Goal: Information Seeking & Learning: Understand process/instructions

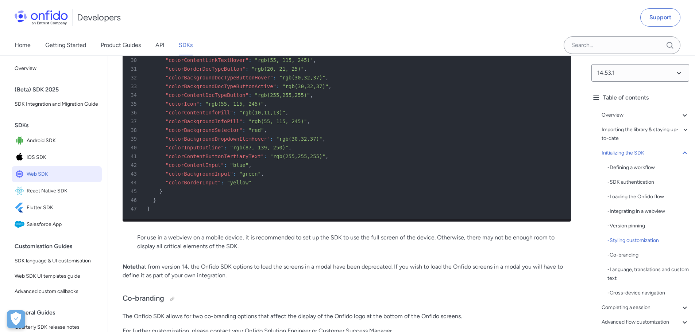
scroll to position [2917, 0]
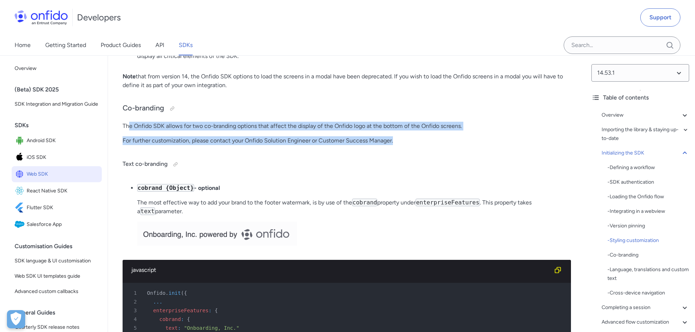
drag, startPoint x: 130, startPoint y: 162, endPoint x: 410, endPoint y: 179, distance: 280.6
click at [410, 145] on p "For further customization, please contact your Onfido Solution Engineer or Cust…" at bounding box center [347, 140] width 448 height 9
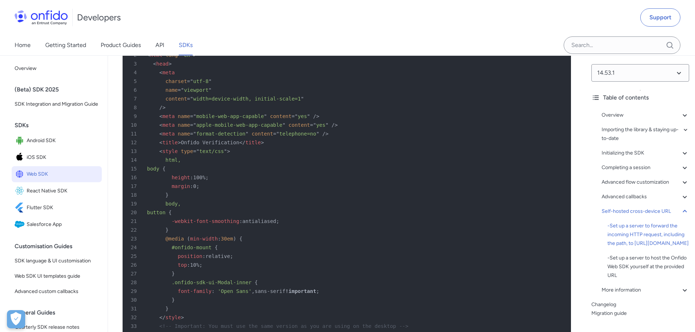
scroll to position [18628, 0]
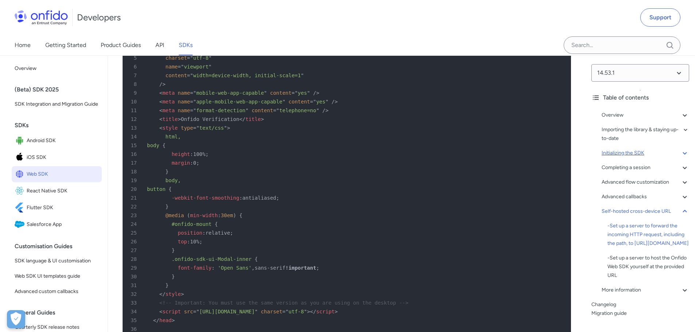
click at [682, 156] on icon at bounding box center [684, 153] width 9 height 9
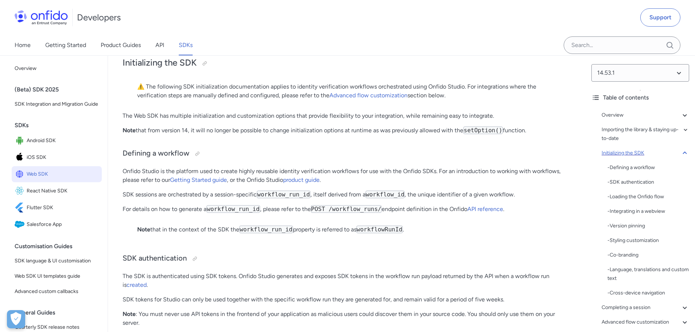
click at [682, 156] on icon at bounding box center [684, 153] width 9 height 9
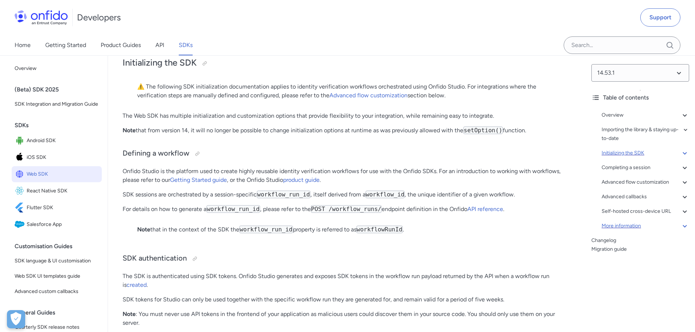
click at [680, 225] on icon at bounding box center [684, 226] width 9 height 9
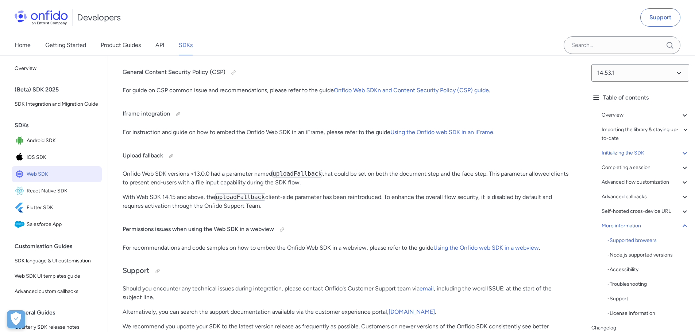
click at [682, 225] on icon at bounding box center [684, 226] width 4 height 3
click at [70, 44] on link "Getting Started" at bounding box center [65, 45] width 41 height 20
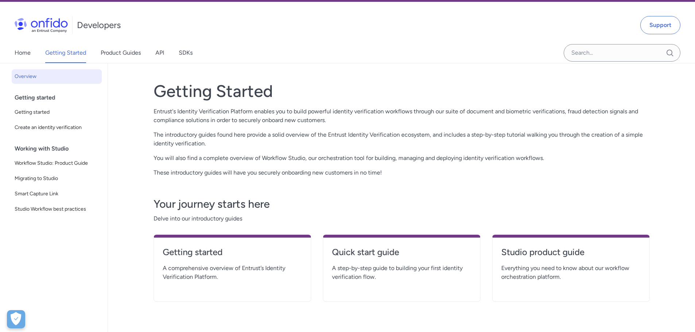
scroll to position [36, 0]
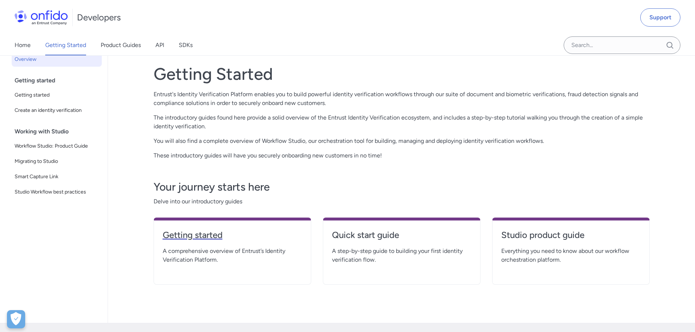
click at [211, 235] on h4 "Getting started" at bounding box center [232, 235] width 139 height 12
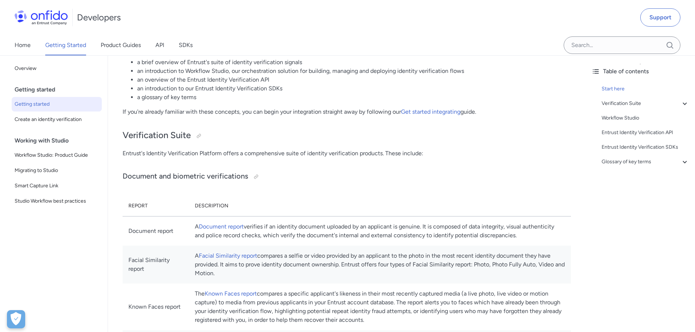
scroll to position [146, 0]
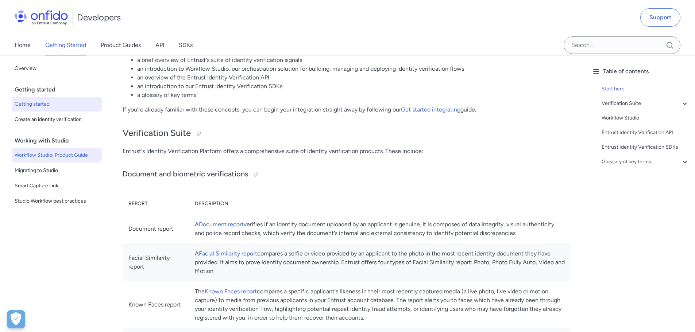
click at [73, 159] on span "Workflow Studio: Product Guide" at bounding box center [57, 155] width 84 height 9
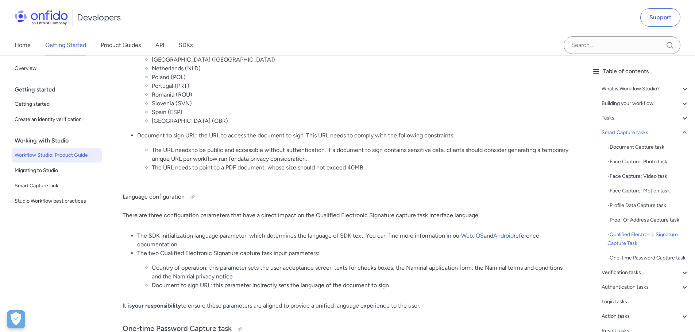
scroll to position [4777, 0]
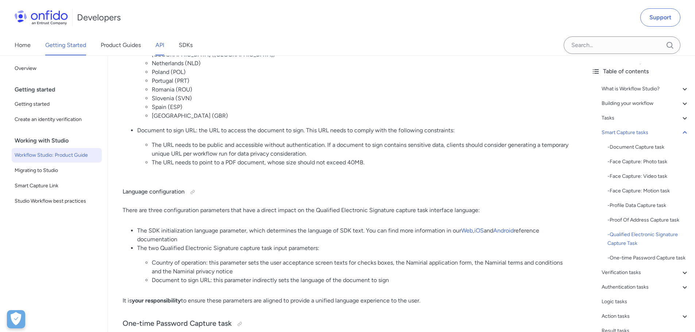
click at [159, 44] on link "API" at bounding box center [159, 45] width 9 height 20
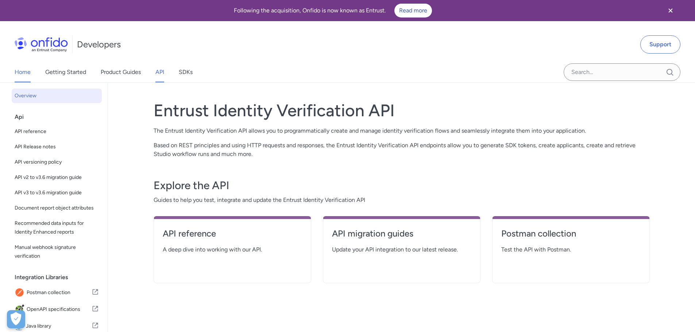
click at [21, 74] on link "Home" at bounding box center [23, 72] width 16 height 20
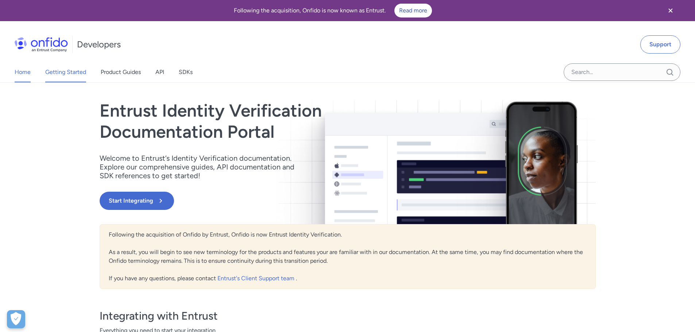
click at [65, 65] on link "Getting Started" at bounding box center [65, 72] width 41 height 20
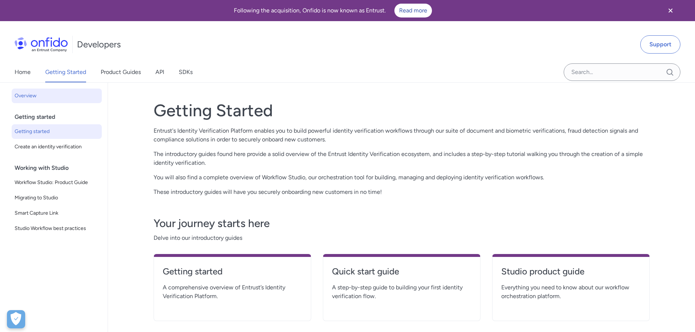
click at [43, 129] on span "Getting started" at bounding box center [57, 131] width 84 height 9
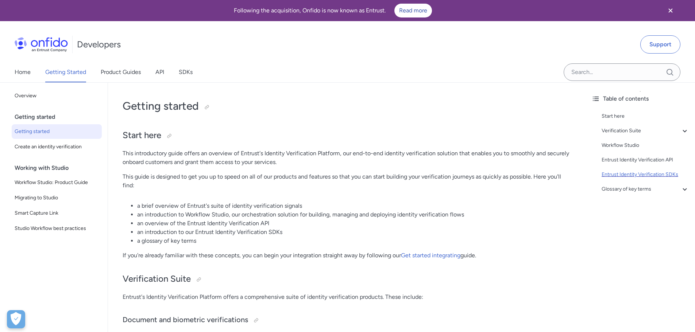
click at [668, 176] on div "Entrust Identity Verification SDKs" at bounding box center [645, 174] width 88 height 9
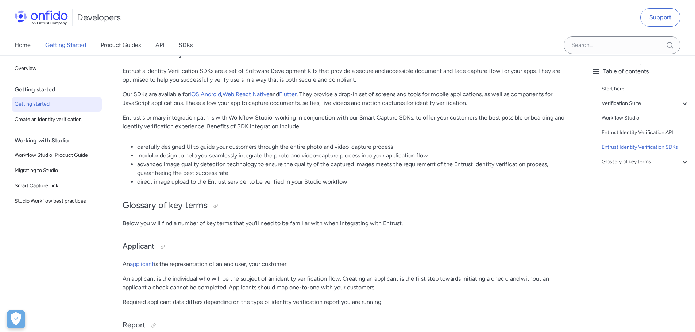
scroll to position [1580, 0]
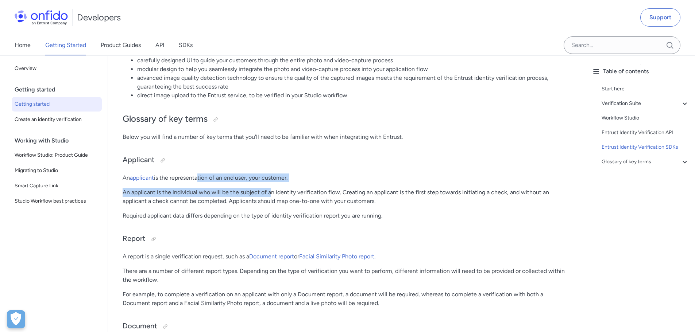
drag, startPoint x: 209, startPoint y: 186, endPoint x: 269, endPoint y: 199, distance: 61.9
click at [269, 199] on p "An applicant is the individual who will be the subject of an identity verificat…" at bounding box center [347, 197] width 448 height 18
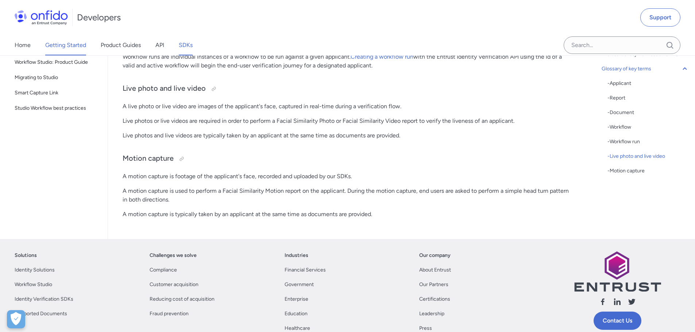
scroll to position [1944, 0]
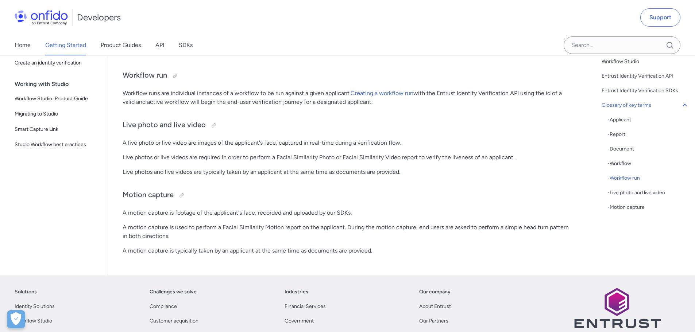
click at [188, 42] on link "SDKs" at bounding box center [186, 45] width 14 height 20
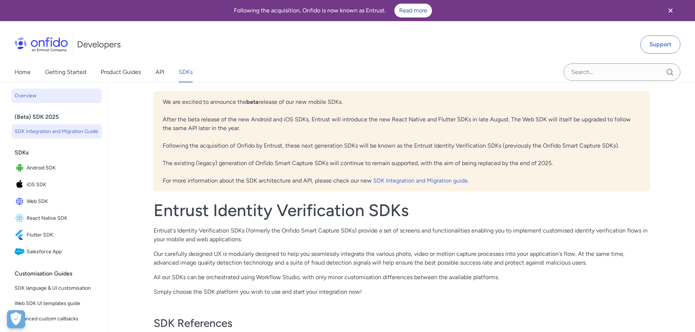
click at [57, 131] on span "SDK Integration and Migration Guide" at bounding box center [57, 131] width 84 height 9
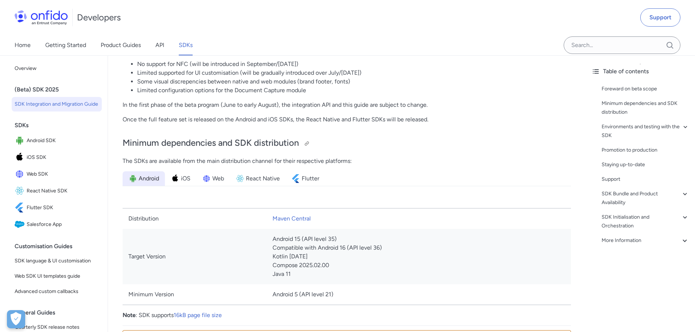
scroll to position [328, 0]
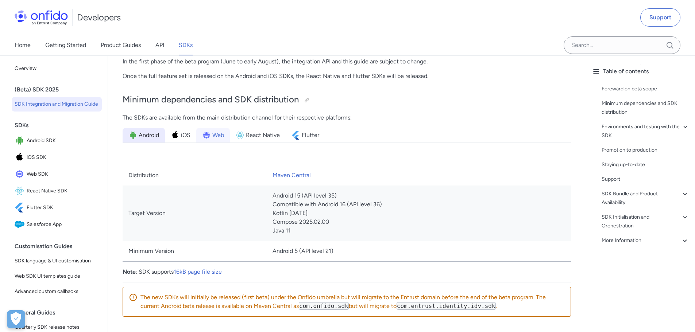
click at [204, 133] on img at bounding box center [206, 135] width 9 height 9
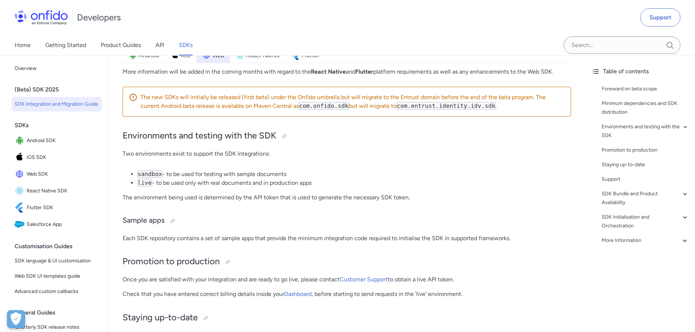
scroll to position [438, 0]
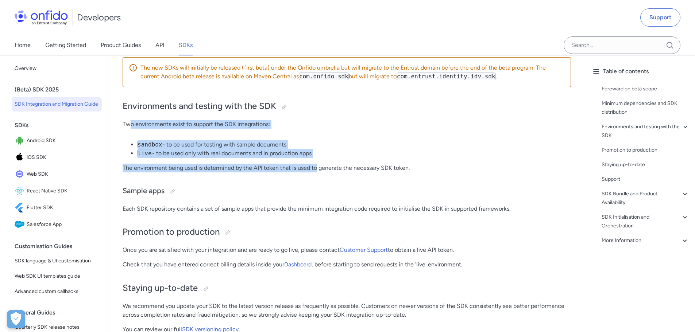
drag, startPoint x: 129, startPoint y: 124, endPoint x: 318, endPoint y: 169, distance: 193.9
click at [318, 169] on p "The environment being used is determined by the API token that is used to gener…" at bounding box center [347, 168] width 448 height 9
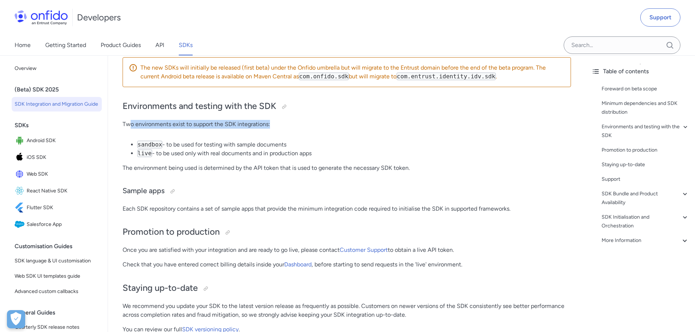
drag, startPoint x: 137, startPoint y: 123, endPoint x: 293, endPoint y: 128, distance: 155.8
click at [293, 128] on p "Two environments exist to support the SDK integrations:" at bounding box center [347, 124] width 448 height 9
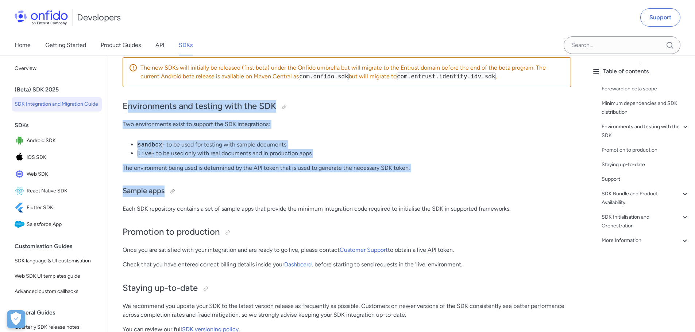
drag, startPoint x: 127, startPoint y: 104, endPoint x: 411, endPoint y: 189, distance: 296.2
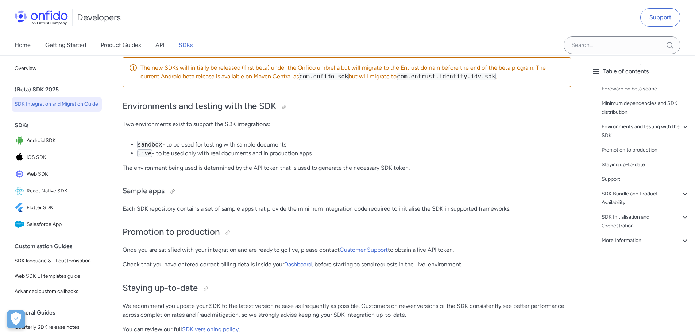
click at [411, 189] on h3 "Sample apps" at bounding box center [347, 192] width 448 height 12
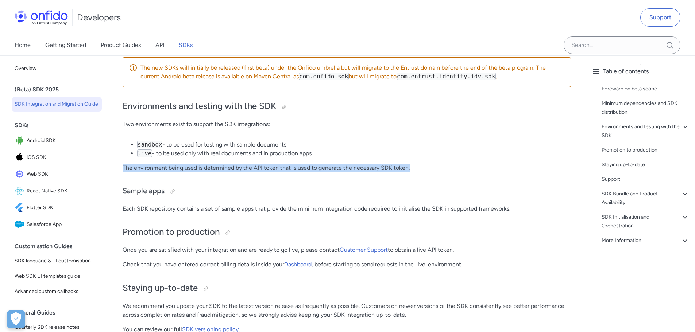
drag, startPoint x: 423, startPoint y: 166, endPoint x: 124, endPoint y: 167, distance: 298.6
click at [124, 167] on p "The environment being used is determined by the API token that is used to gener…" at bounding box center [347, 168] width 448 height 9
drag, startPoint x: 124, startPoint y: 165, endPoint x: 425, endPoint y: 171, distance: 301.2
click at [425, 171] on p "The environment being used is determined by the API token that is used to gener…" at bounding box center [347, 168] width 448 height 9
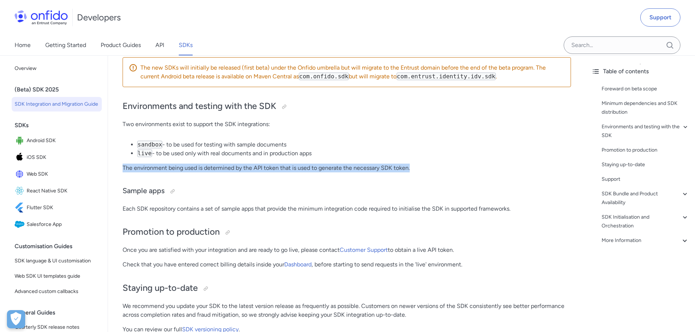
click at [425, 171] on p "The environment being used is determined by the API token that is used to gener…" at bounding box center [347, 168] width 448 height 9
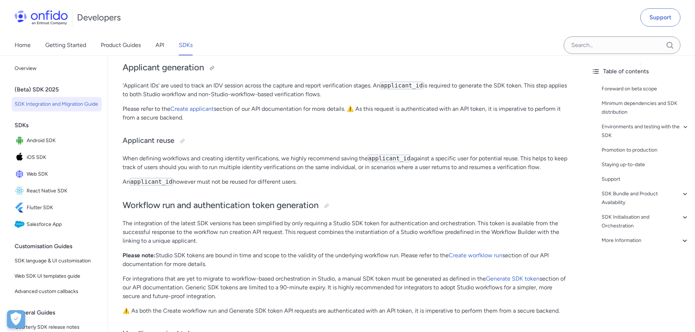
scroll to position [2042, 0]
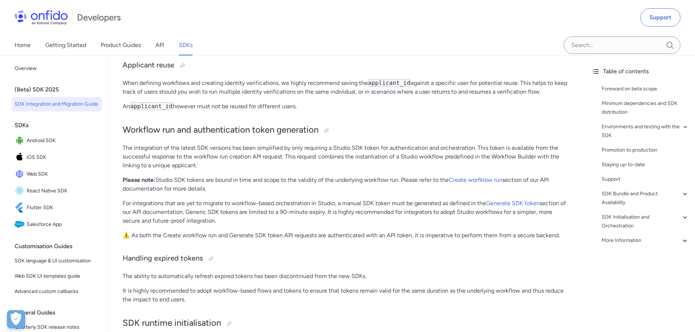
drag, startPoint x: 372, startPoint y: 152, endPoint x: 512, endPoint y: 225, distance: 157.9
click at [511, 225] on p "For integrations that are yet to migrate to workflow-based orchestration in Stu…" at bounding box center [347, 212] width 448 height 26
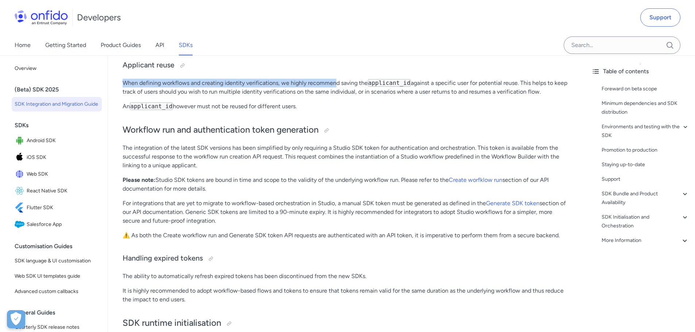
drag, startPoint x: 125, startPoint y: 82, endPoint x: 336, endPoint y: 86, distance: 211.2
click at [336, 86] on p "When defining workflows and creating identity verifications, we highly recommen…" at bounding box center [347, 88] width 448 height 18
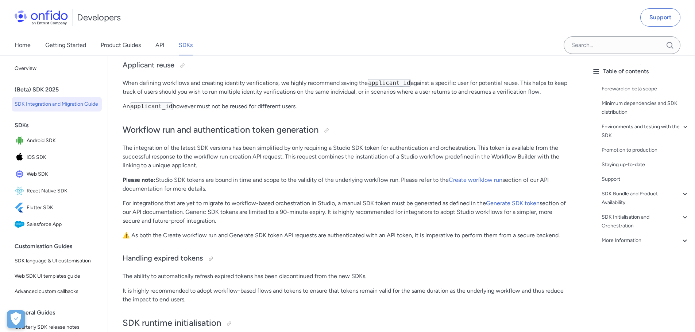
drag, startPoint x: 434, startPoint y: 83, endPoint x: 550, endPoint y: 93, distance: 116.0
click at [550, 93] on p "When defining workflows and creating identity verifications, we highly recommen…" at bounding box center [347, 88] width 448 height 18
click at [386, 84] on code "applicant_id" at bounding box center [389, 83] width 43 height 8
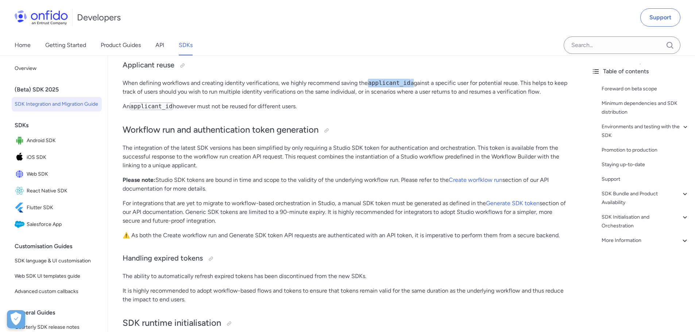
copy p "applicant_id"
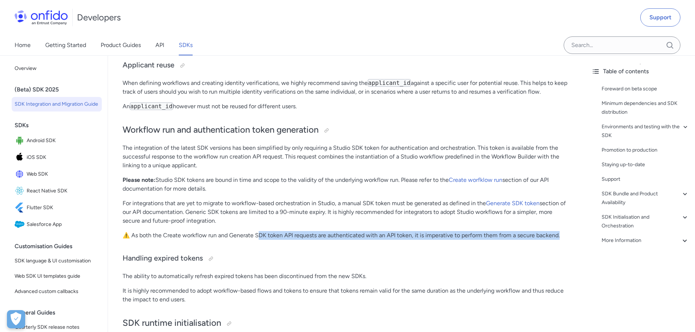
drag, startPoint x: 260, startPoint y: 235, endPoint x: 562, endPoint y: 235, distance: 301.2
click at [562, 235] on p "⚠️ As both the Create workflow run and Generate SDK token API requests are auth…" at bounding box center [347, 235] width 448 height 9
drag, startPoint x: 565, startPoint y: 234, endPoint x: 123, endPoint y: 238, distance: 442.3
click at [123, 238] on p "⚠️ As both the Create workflow run and Generate SDK token API requests are auth…" at bounding box center [347, 235] width 448 height 9
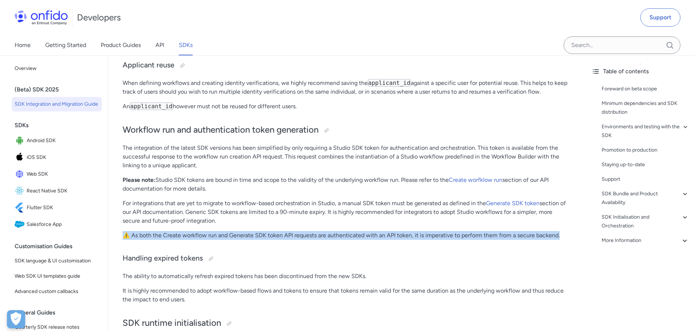
click at [123, 238] on p "⚠️ As both the Create workflow run and Generate SDK token API requests are auth…" at bounding box center [347, 235] width 448 height 9
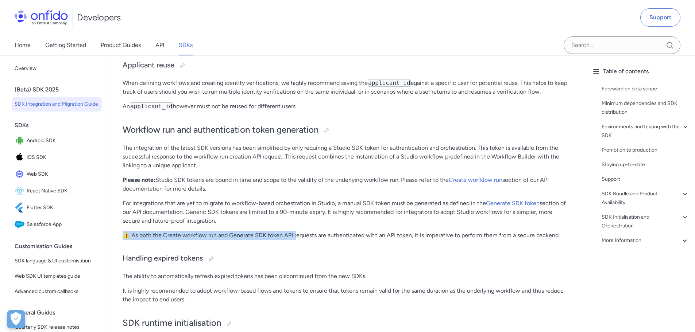
drag, startPoint x: 123, startPoint y: 238, endPoint x: 297, endPoint y: 235, distance: 174.3
click at [297, 235] on p "⚠️ As both the Create workflow run and Generate SDK token API requests are auth…" at bounding box center [347, 235] width 448 height 9
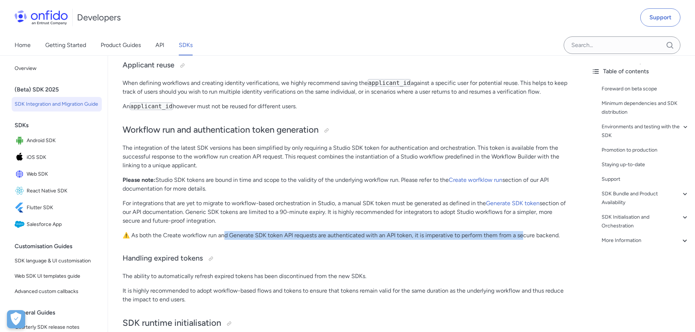
drag, startPoint x: 224, startPoint y: 238, endPoint x: 524, endPoint y: 234, distance: 300.1
click at [524, 234] on p "⚠️ As both the Create workflow run and Generate SDK token API requests are auth…" at bounding box center [347, 235] width 448 height 9
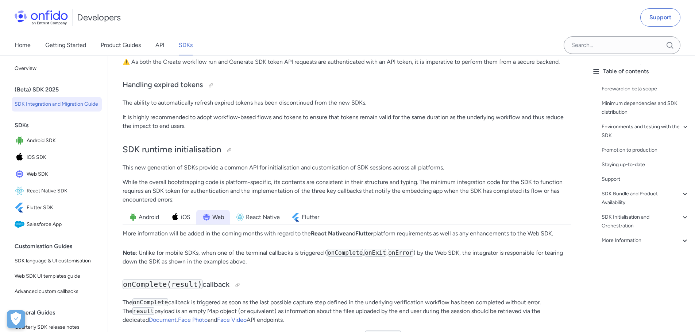
scroll to position [2224, 0]
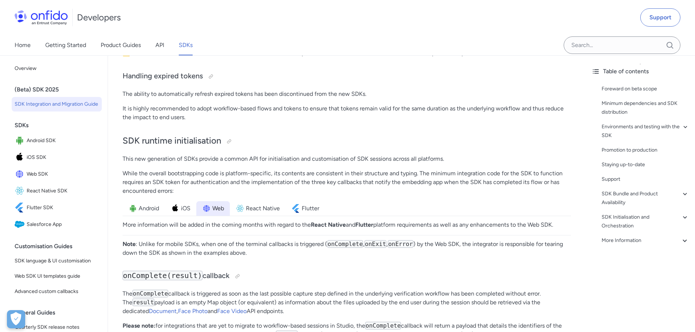
click at [212, 208] on li "Web" at bounding box center [213, 208] width 34 height 15
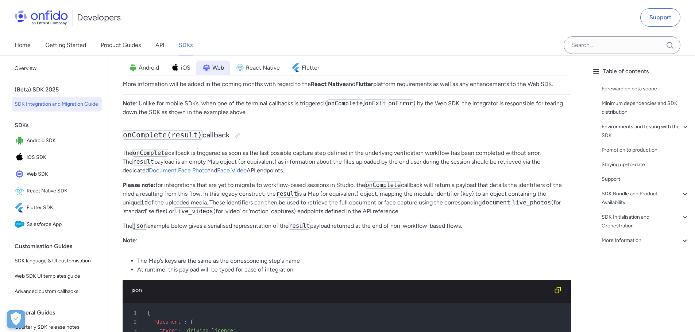
scroll to position [2370, 0]
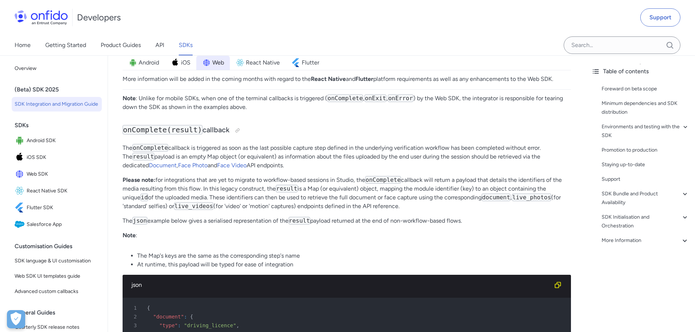
click at [210, 62] on img at bounding box center [206, 62] width 9 height 9
click at [190, 63] on li "iOS" at bounding box center [180, 62] width 31 height 15
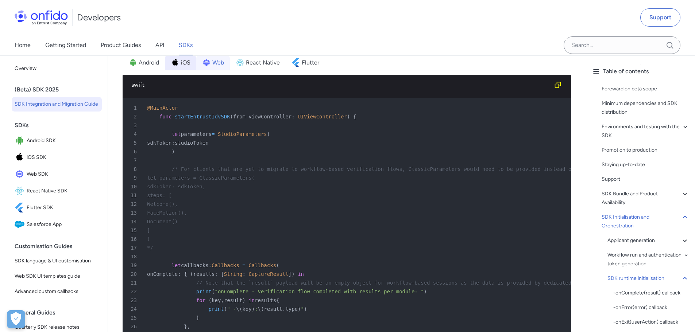
click at [207, 62] on img at bounding box center [206, 62] width 9 height 9
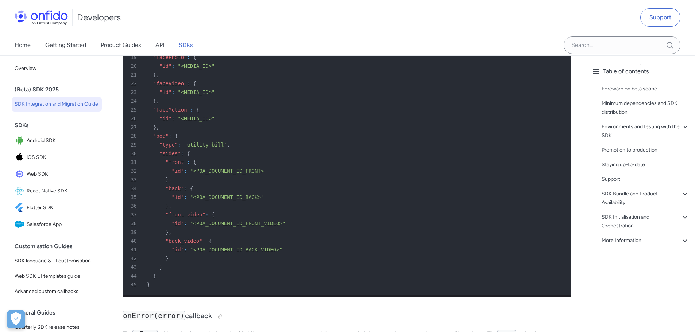
scroll to position [2808, 0]
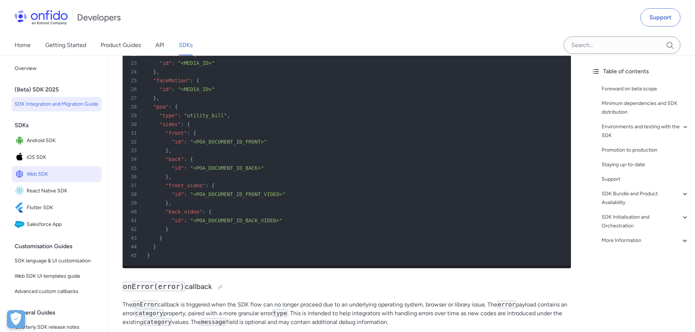
click at [40, 179] on span "Web SDK" at bounding box center [63, 174] width 72 height 10
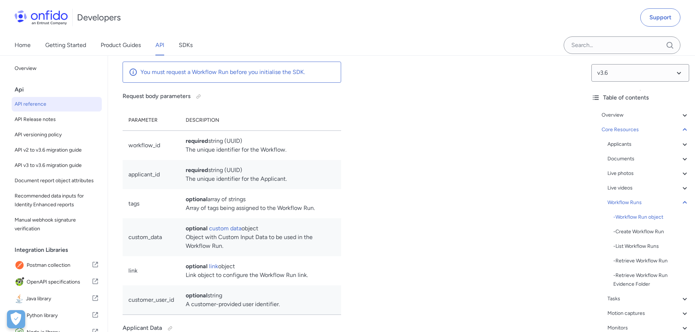
scroll to position [17143, 0]
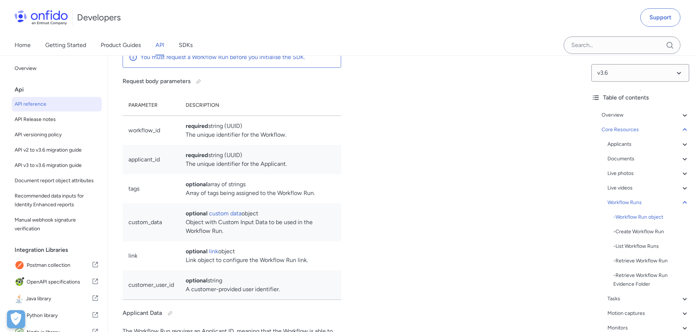
drag, startPoint x: 124, startPoint y: 174, endPoint x: 276, endPoint y: 192, distance: 153.9
drag, startPoint x: 124, startPoint y: 192, endPoint x: 272, endPoint y: 192, distance: 148.4
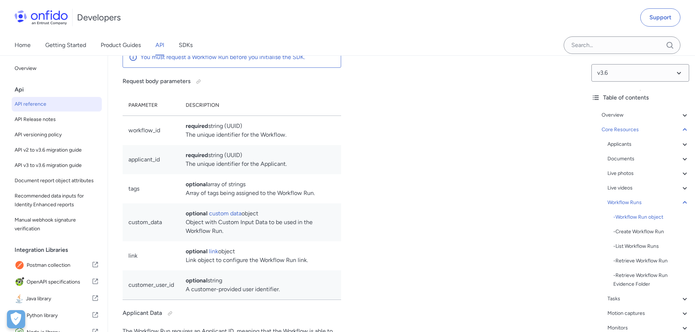
drag, startPoint x: 124, startPoint y: 206, endPoint x: 272, endPoint y: 245, distance: 153.1
click at [272, 18] on p "Any data that you want to provide to be used in the Workflow Run can be passed …" at bounding box center [232, 9] width 218 height 18
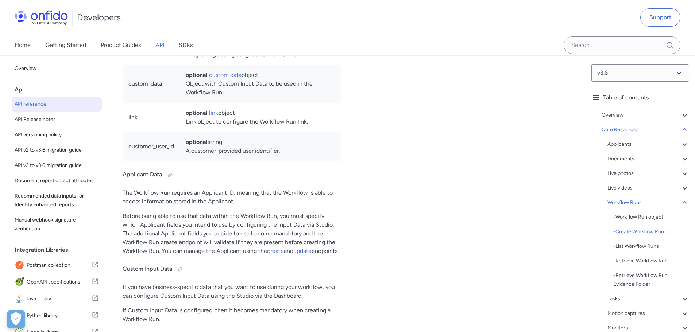
scroll to position [17325, 0]
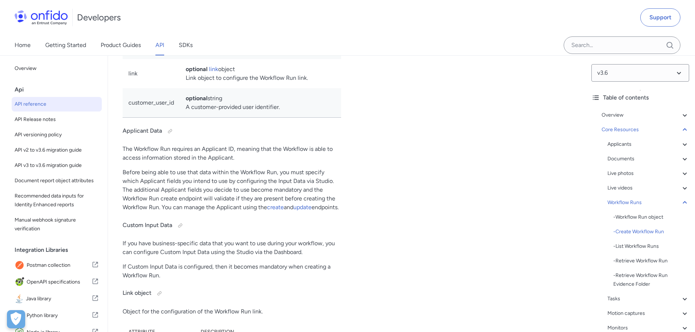
drag, startPoint x: 184, startPoint y: 204, endPoint x: 297, endPoint y: 222, distance: 114.9
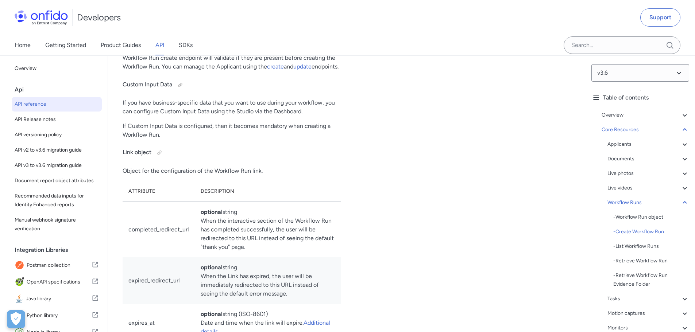
scroll to position [17507, 0]
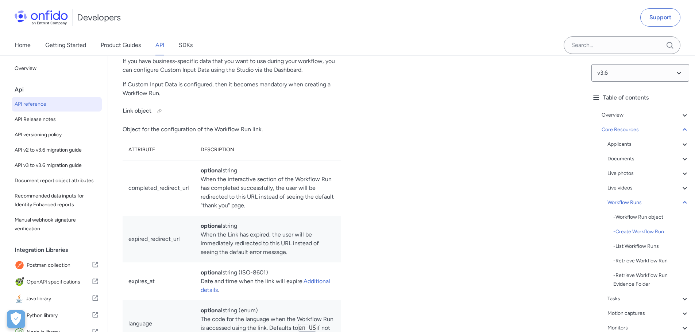
drag, startPoint x: 128, startPoint y: 201, endPoint x: 241, endPoint y: 212, distance: 114.4
drag, startPoint x: 124, startPoint y: 226, endPoint x: 330, endPoint y: 266, distance: 210.2
click at [330, 30] on p "Before being able to use that data within the Workflow Run, you must specify wh…" at bounding box center [232, 8] width 218 height 44
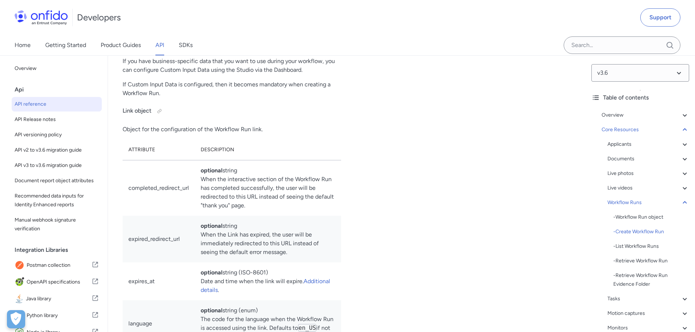
click at [330, 30] on p "Before being able to use that data within the Workflow Run, you must specify wh…" at bounding box center [232, 8] width 218 height 44
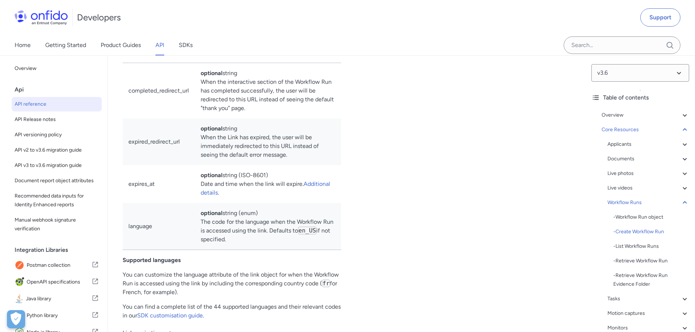
scroll to position [17617, 0]
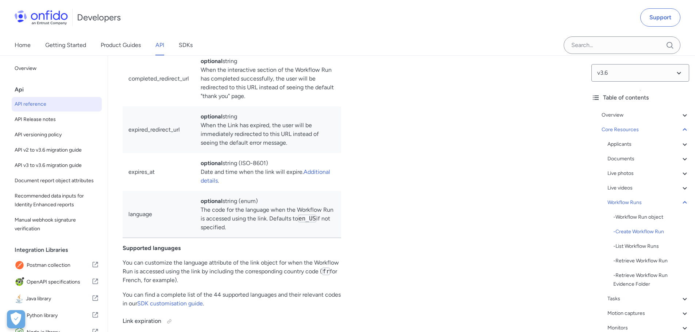
drag, startPoint x: 122, startPoint y: 194, endPoint x: 324, endPoint y: 230, distance: 204.8
drag, startPoint x: 324, startPoint y: 230, endPoint x: 122, endPoint y: 195, distance: 204.5
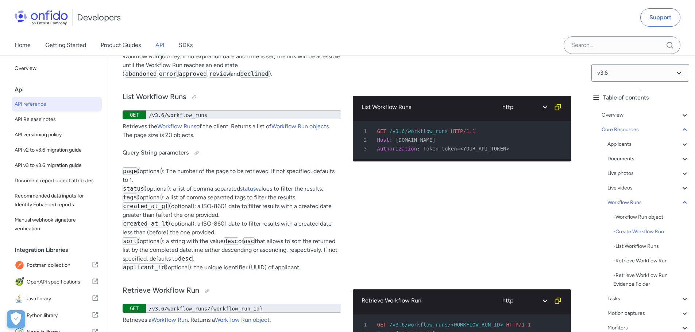
scroll to position [17981, 0]
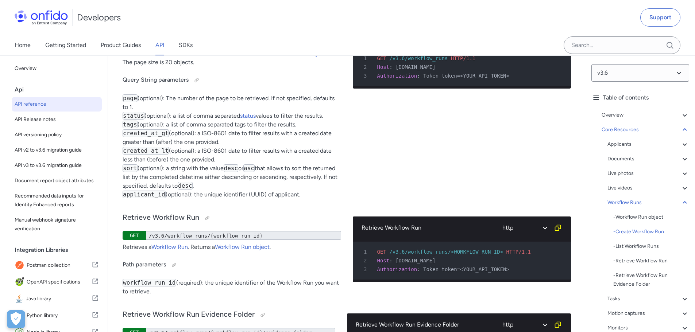
drag, startPoint x: 127, startPoint y: 216, endPoint x: 218, endPoint y: 234, distance: 93.6
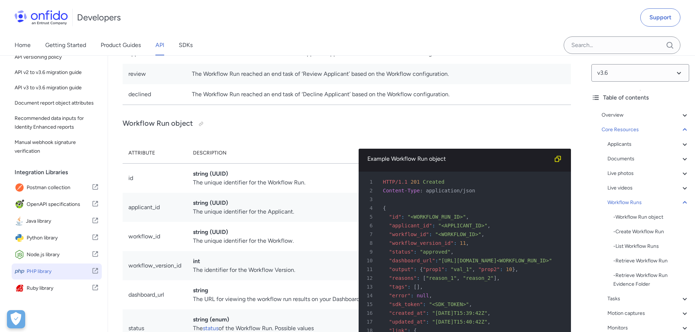
scroll to position [86, 0]
click at [188, 46] on link "SDKs" at bounding box center [186, 45] width 14 height 20
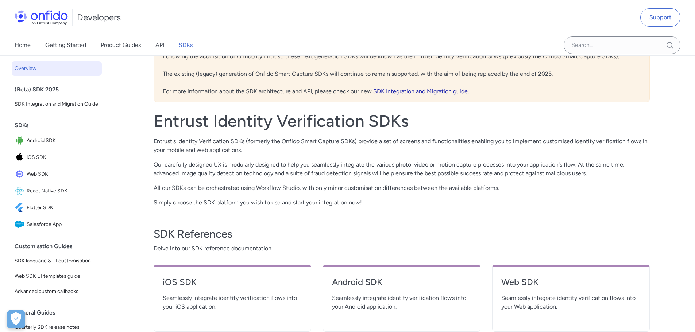
scroll to position [146, 0]
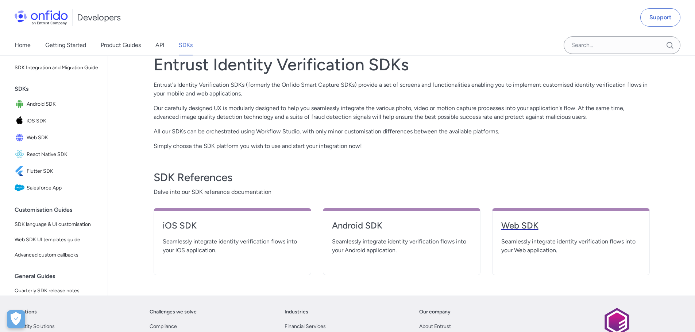
click at [512, 224] on h4 "Web SDK" at bounding box center [570, 226] width 139 height 12
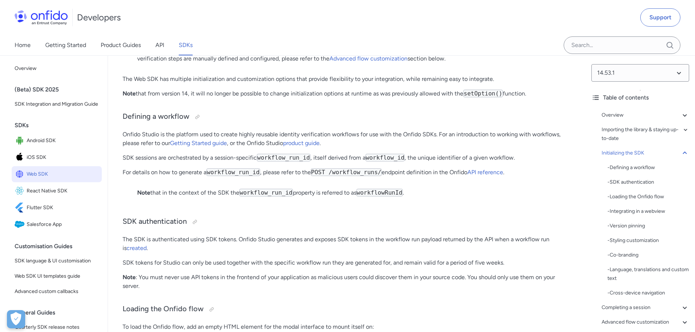
scroll to position [1459, 0]
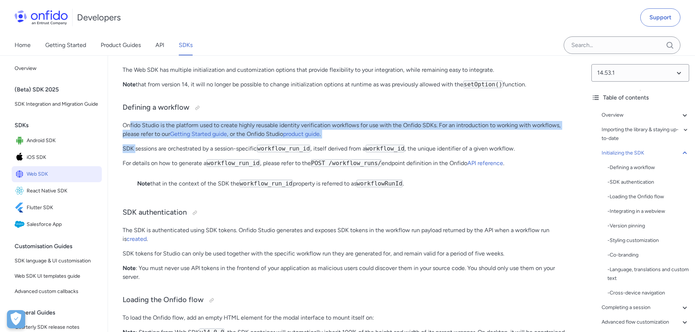
drag, startPoint x: 129, startPoint y: 149, endPoint x: 136, endPoint y: 170, distance: 21.6
click at [136, 153] on p "SDK sessions are orchestrated by a session-specific workflow_run_id , itself de…" at bounding box center [347, 148] width 448 height 9
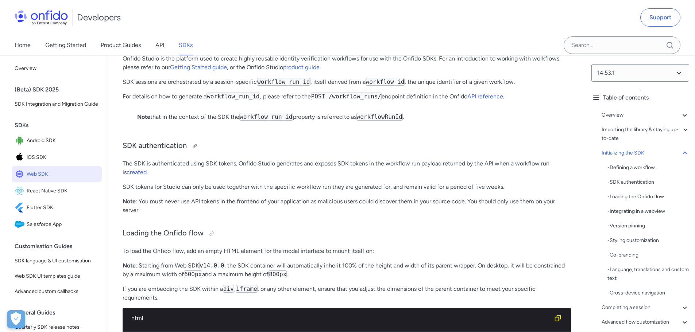
scroll to position [1531, 0]
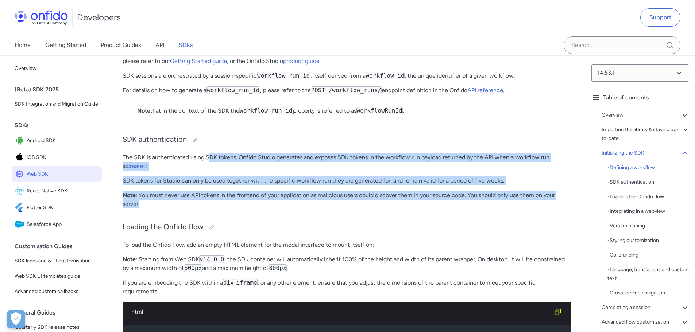
drag, startPoint x: 209, startPoint y: 180, endPoint x: 494, endPoint y: 224, distance: 288.5
click at [494, 209] on p "Note : You must never use API tokens in the frontend of your application as mal…" at bounding box center [347, 200] width 448 height 18
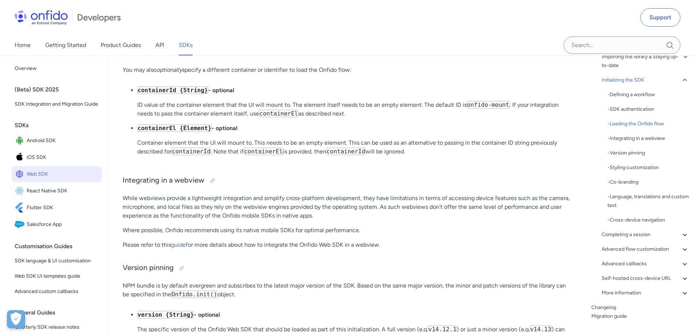
scroll to position [2006, 0]
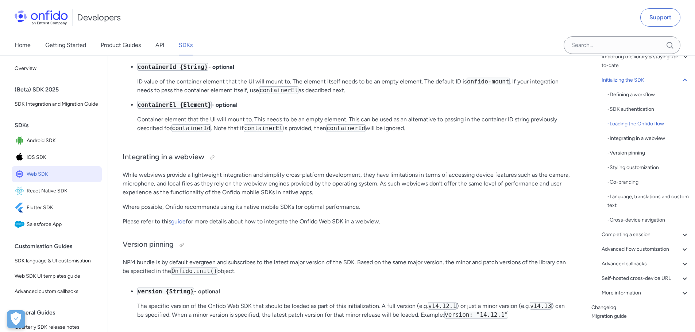
drag, startPoint x: 182, startPoint y: 237, endPoint x: 392, endPoint y: 256, distance: 210.5
click at [392, 226] on p "Please refer to this guide for more details about how to integrate the Onfido W…" at bounding box center [347, 221] width 448 height 9
drag, startPoint x: 395, startPoint y: 254, endPoint x: 121, endPoint y: 259, distance: 273.9
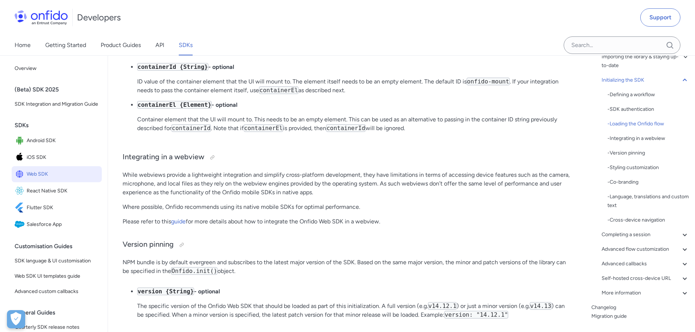
drag, startPoint x: 269, startPoint y: 255, endPoint x: 389, endPoint y: 257, distance: 120.3
click at [389, 226] on p "Please refer to this guide for more details about how to integrate the Onfido W…" at bounding box center [347, 221] width 448 height 9
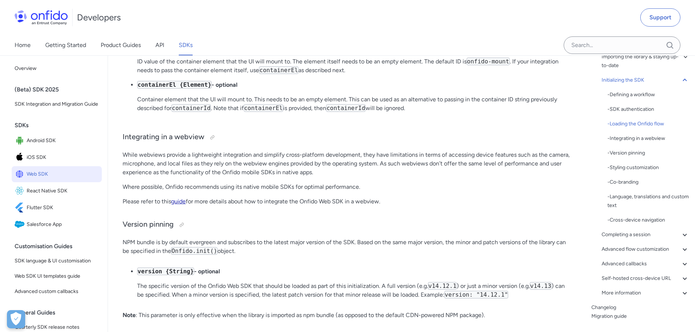
scroll to position [2042, 0]
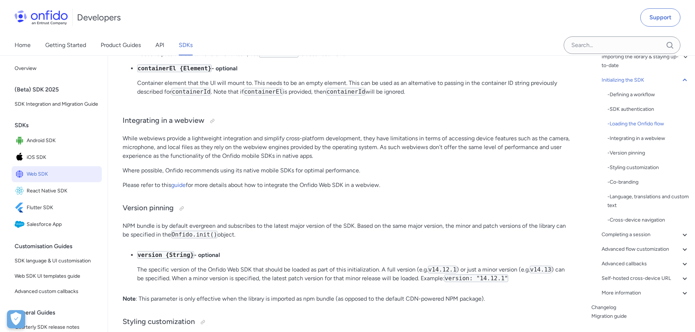
drag, startPoint x: 123, startPoint y: 256, endPoint x: 293, endPoint y: 267, distance: 169.9
click at [293, 239] on p "NPM bundle is by default evergreen and subscribes to the latest major version o…" at bounding box center [347, 231] width 448 height 18
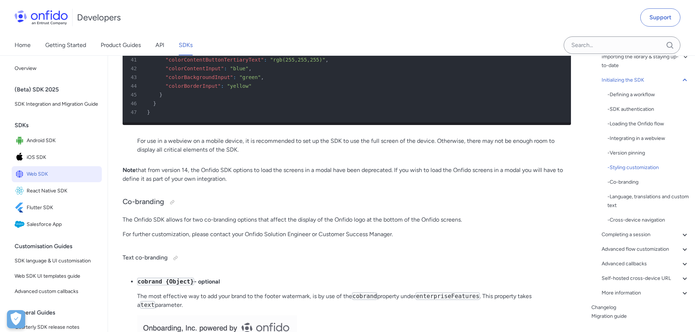
scroll to position [2844, 0]
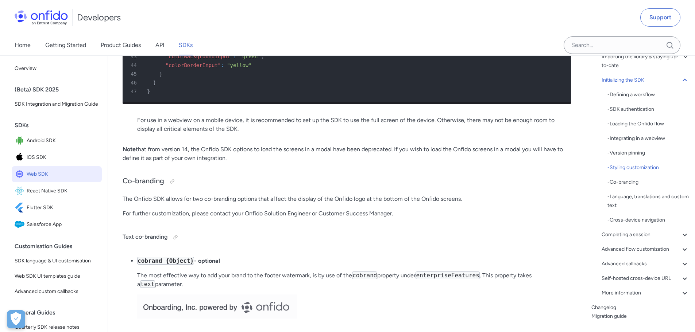
drag, startPoint x: 133, startPoint y: 189, endPoint x: 269, endPoint y: 199, distance: 136.8
click at [269, 163] on p "Note that from version 14, the Onfido SDK options to load the screens in a moda…" at bounding box center [347, 154] width 448 height 18
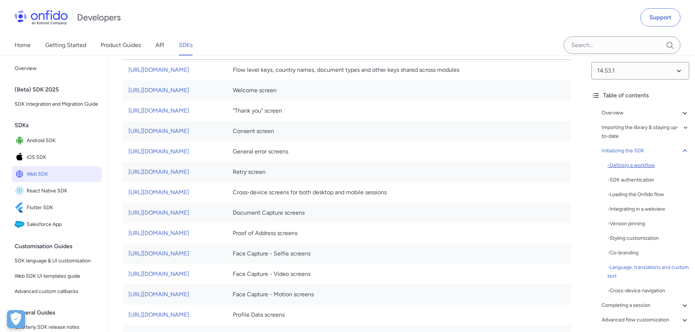
scroll to position [0, 0]
click at [647, 182] on div "- SDK authentication" at bounding box center [648, 182] width 82 height 9
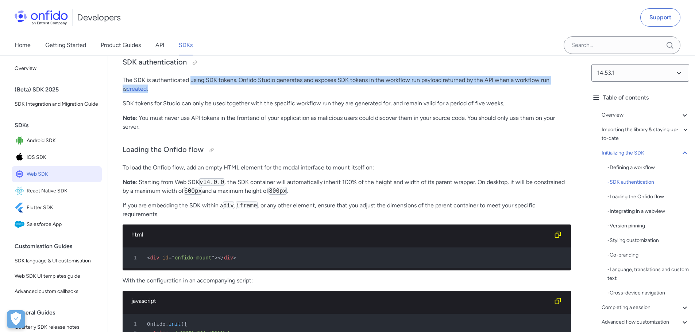
drag, startPoint x: 190, startPoint y: 102, endPoint x: 271, endPoint y: 107, distance: 81.4
click at [271, 93] on p "The SDK is authenticated using SDK tokens. Onfido Studio generates and exposes …" at bounding box center [347, 85] width 448 height 18
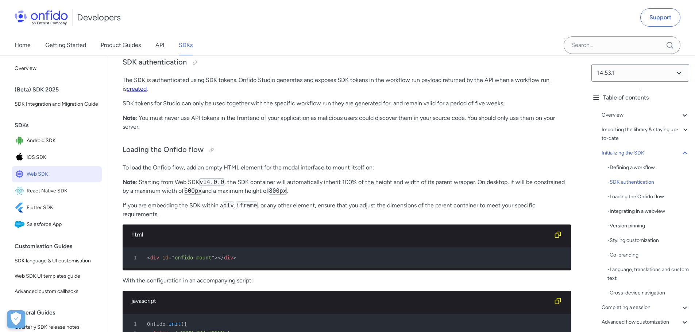
click at [134, 92] on link "created" at bounding box center [137, 88] width 20 height 7
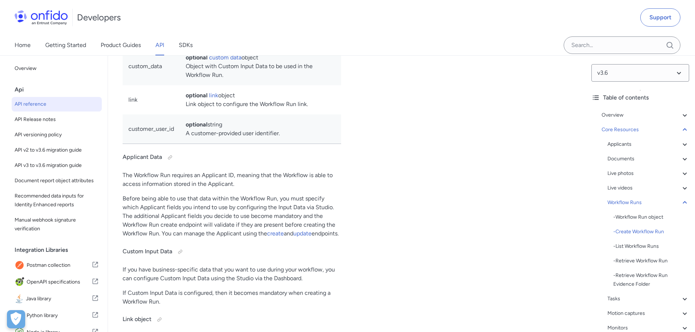
drag, startPoint x: 213, startPoint y: 136, endPoint x: 315, endPoint y: 136, distance: 102.1
drag, startPoint x: 312, startPoint y: 136, endPoint x: 125, endPoint y: 140, distance: 187.8
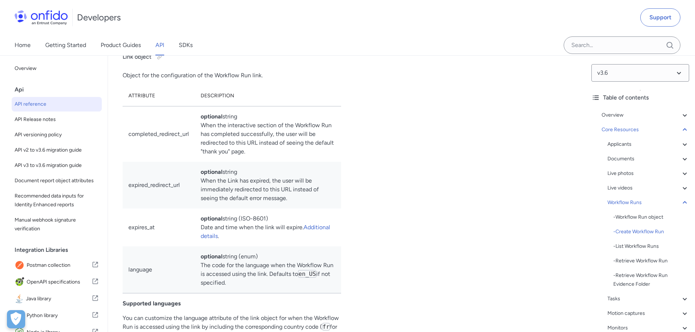
scroll to position [17591, 0]
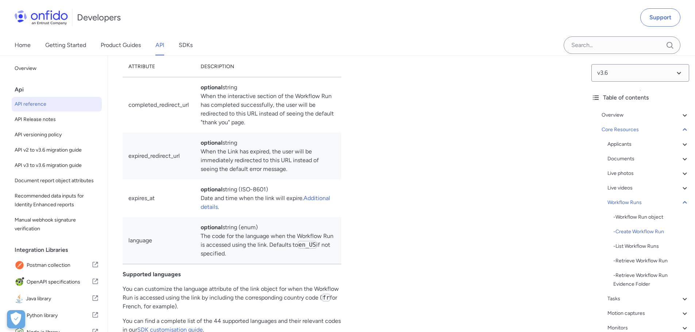
drag, startPoint x: 219, startPoint y: 119, endPoint x: 169, endPoint y: 184, distance: 81.7
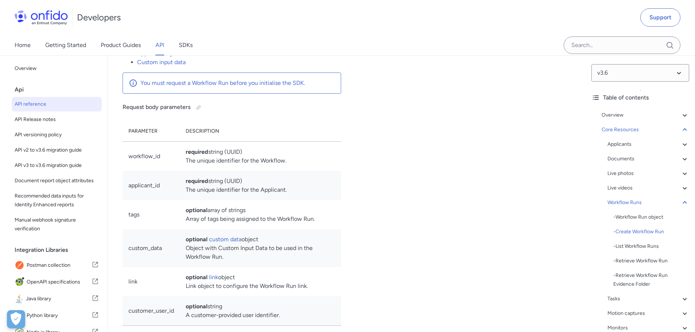
scroll to position [17116, 0]
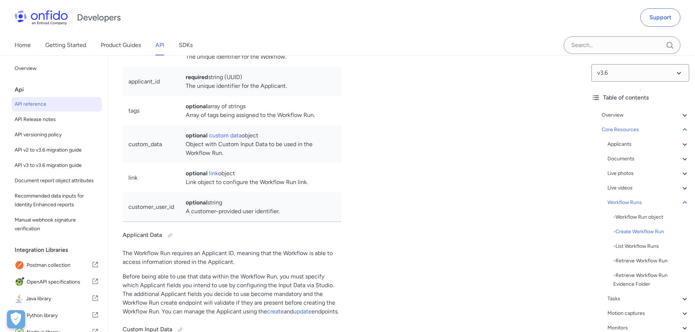
scroll to position [17226, 0]
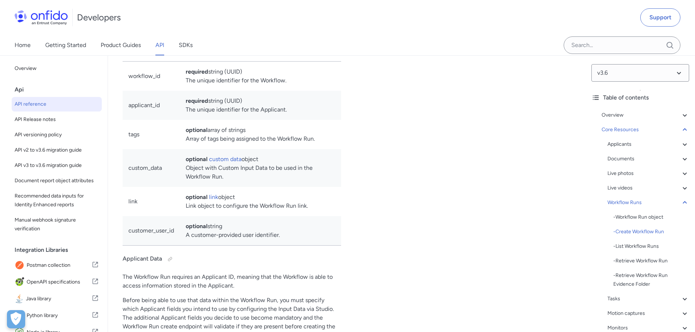
scroll to position [17189, 0]
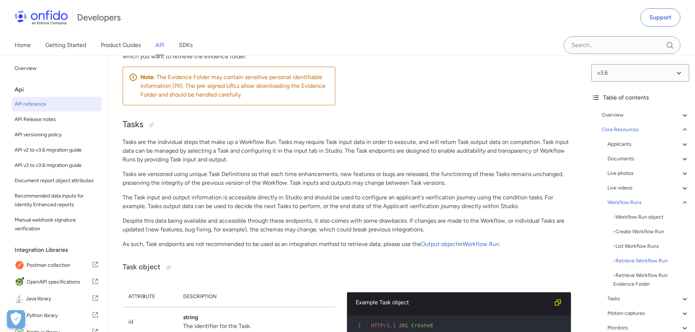
scroll to position [1, 0]
drag, startPoint x: 235, startPoint y: 174, endPoint x: 308, endPoint y: 209, distance: 80.6
click at [308, 111] on div "Retrieve Workflow Run Evidence Folder GET /v3.6/workflow_runs/{workflow_run_id}…" at bounding box center [229, 1] width 213 height 221
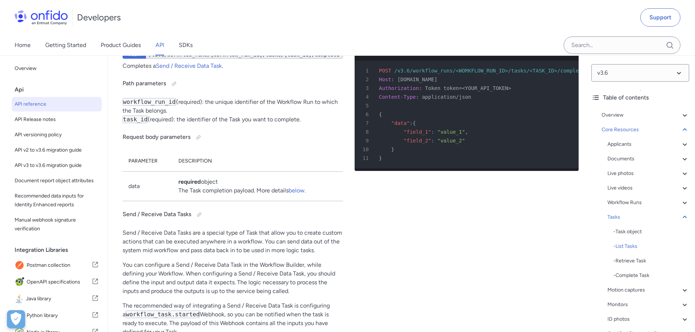
scroll to position [19450, 0]
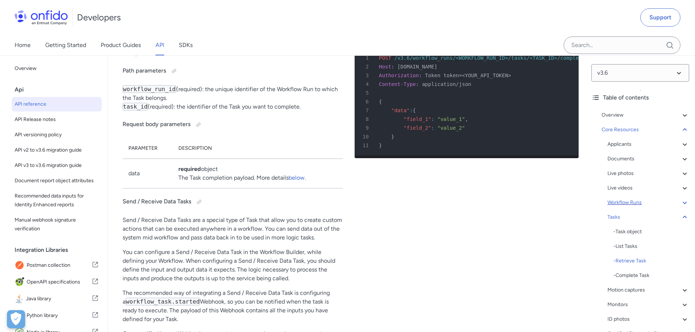
click at [655, 199] on div "Workflow Runs" at bounding box center [648, 202] width 82 height 9
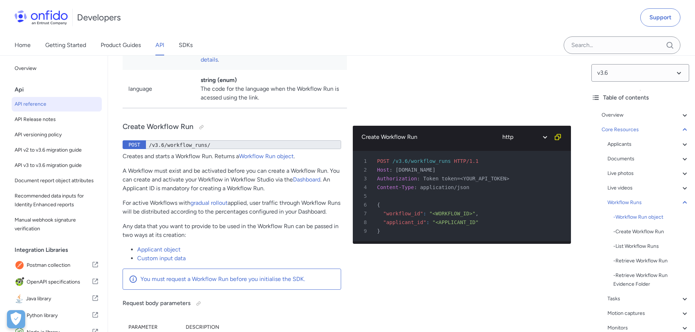
scroll to position [16962, 0]
